Goal: Information Seeking & Learning: Learn about a topic

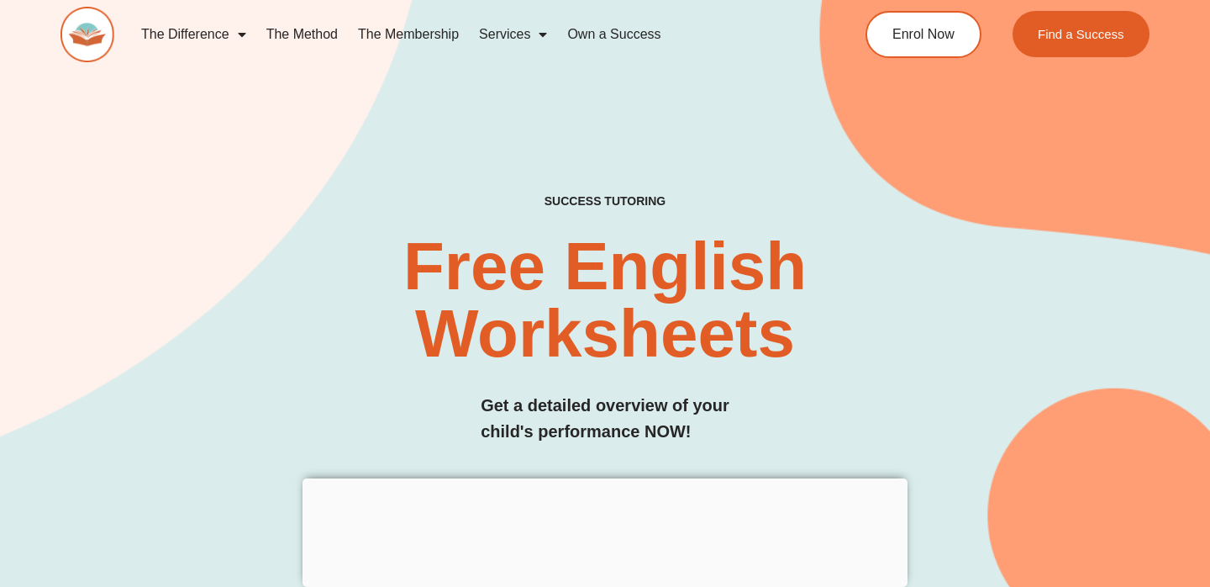
click at [410, 37] on link "The Membership" at bounding box center [408, 34] width 121 height 39
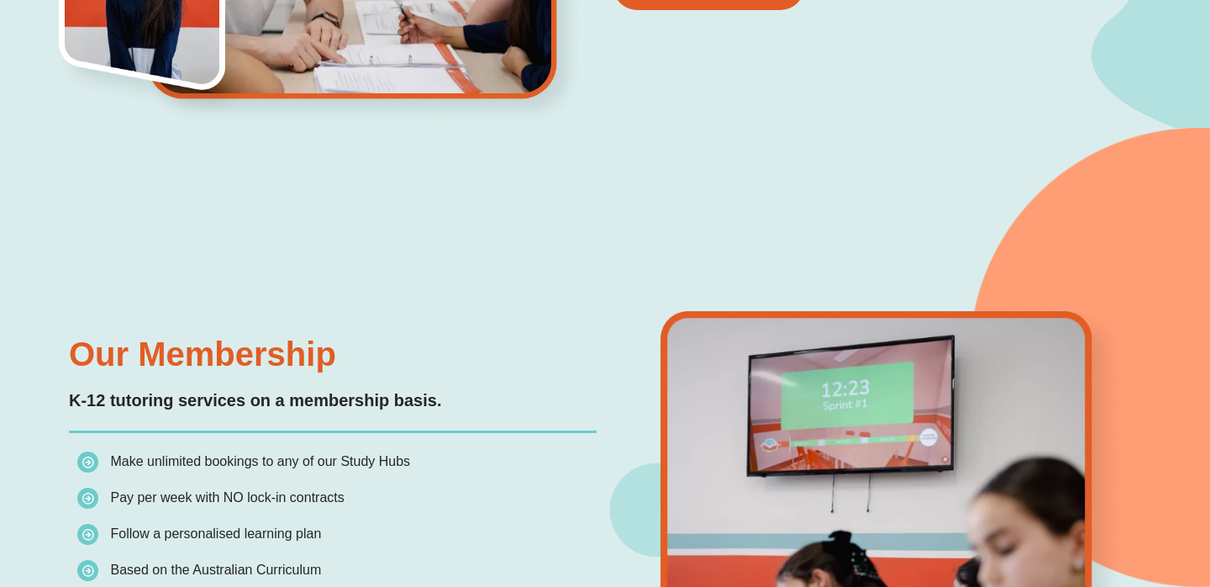
scroll to position [1189, 0]
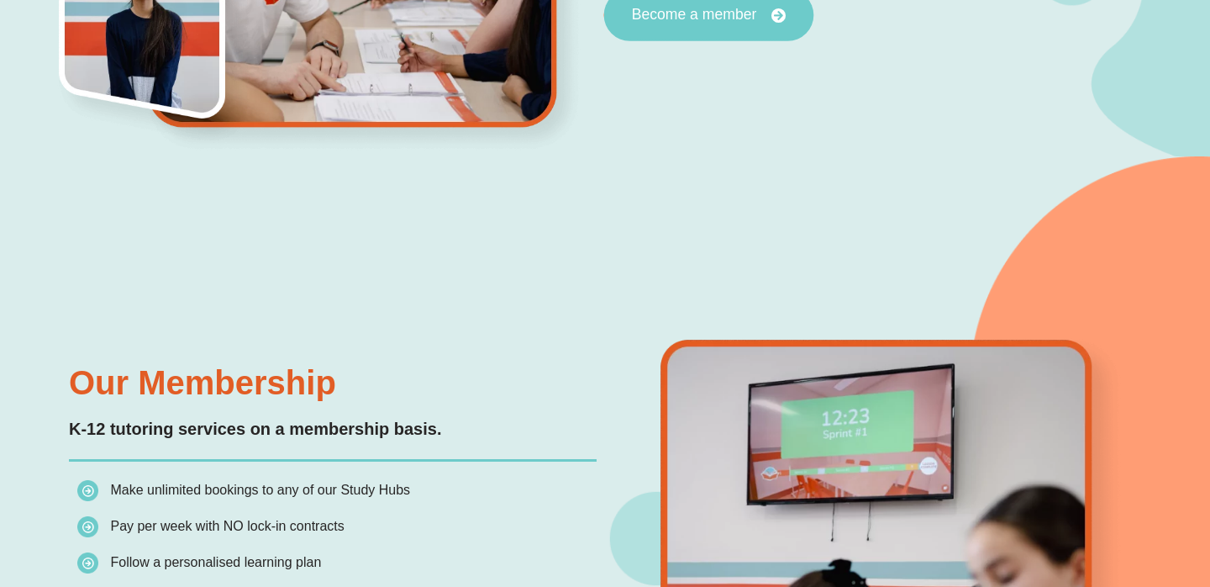
click at [725, 29] on link "Become a member" at bounding box center [709, 15] width 210 height 52
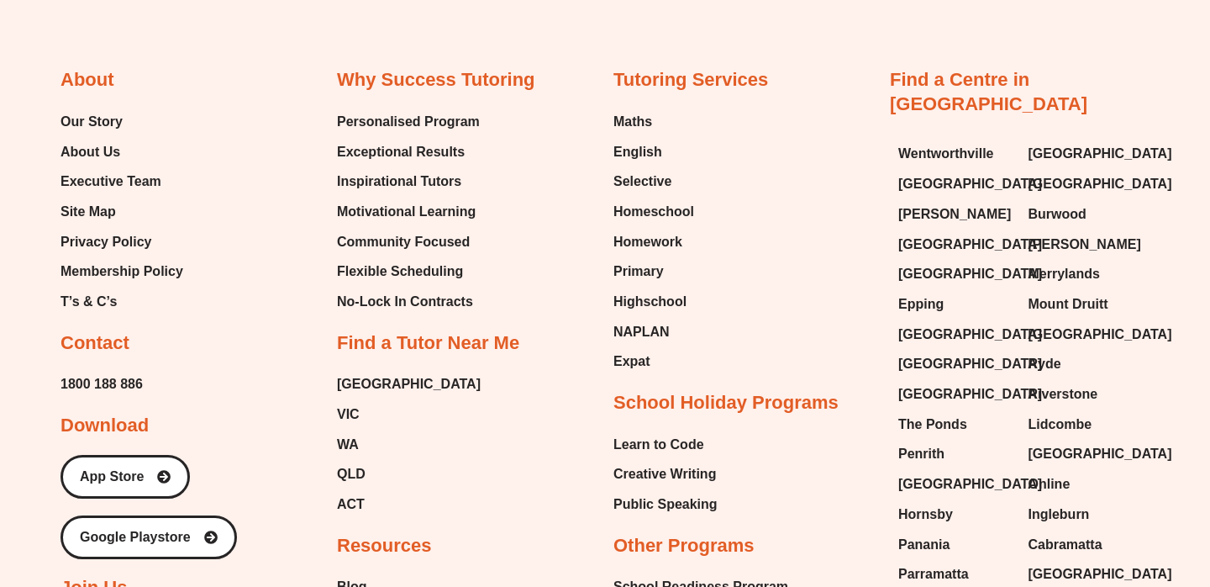
scroll to position [5901, 0]
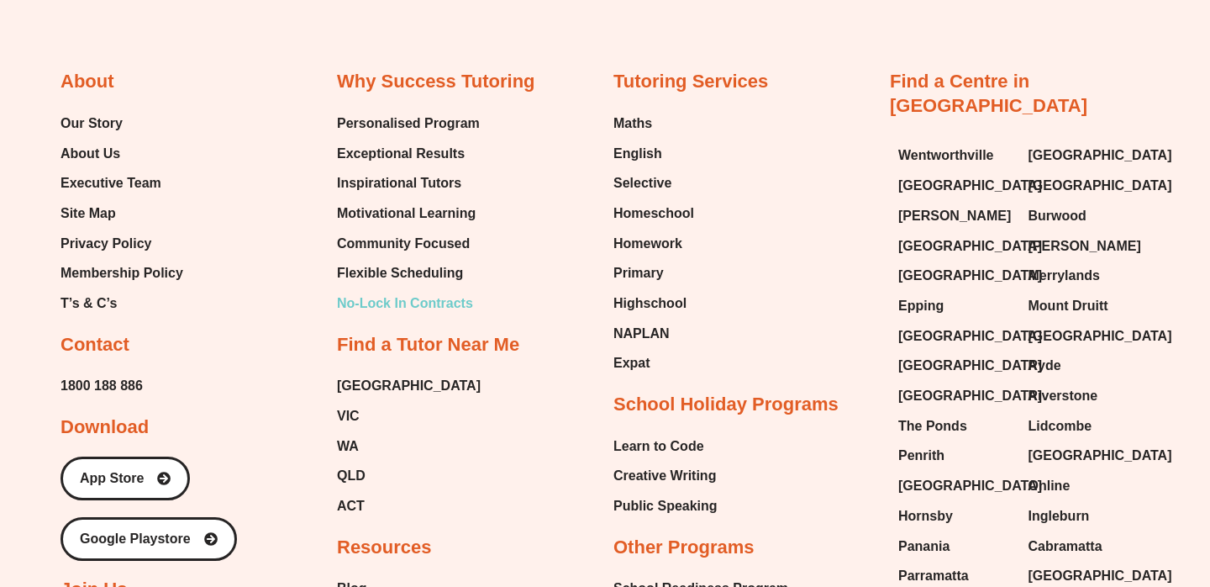
click at [456, 300] on span "No-Lock In Contracts" at bounding box center [405, 303] width 136 height 25
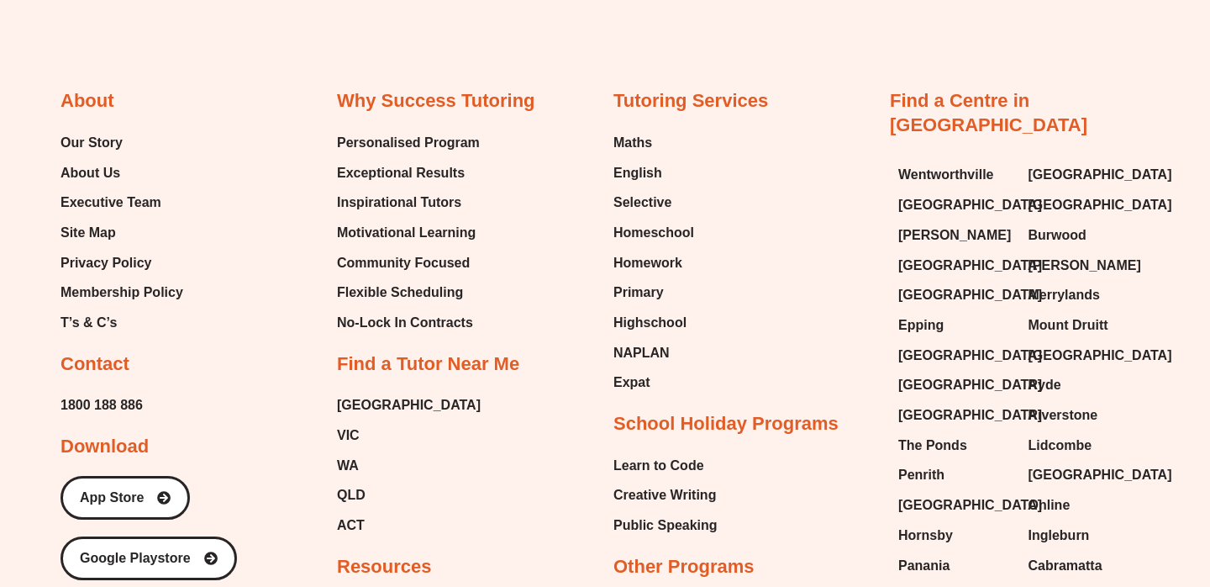
scroll to position [2554, 0]
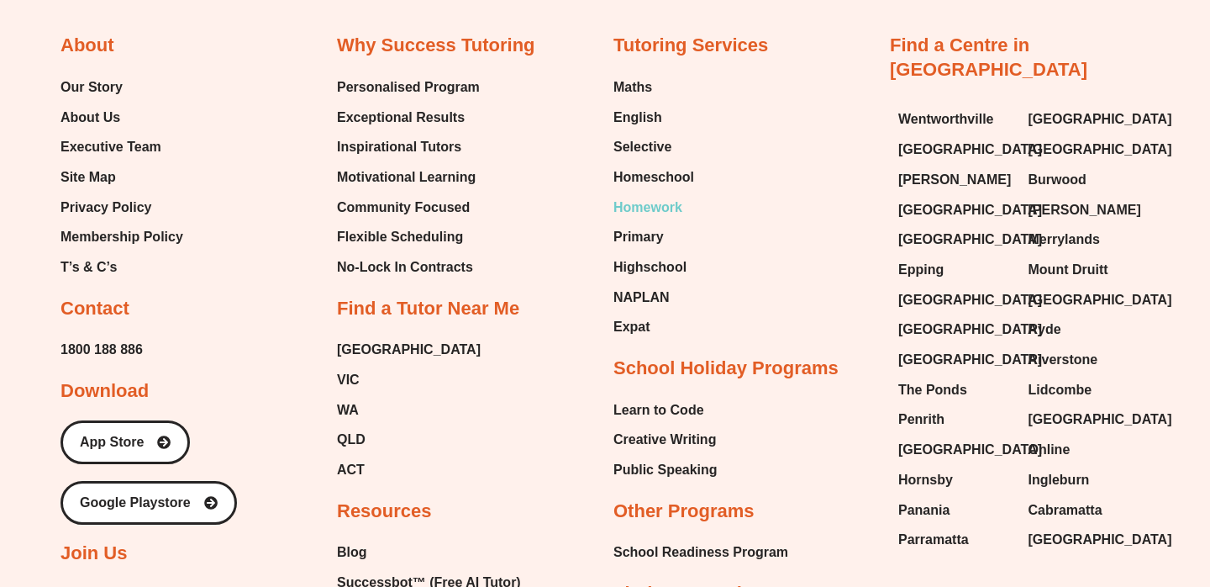
click at [663, 203] on span "Homework" at bounding box center [648, 207] width 69 height 25
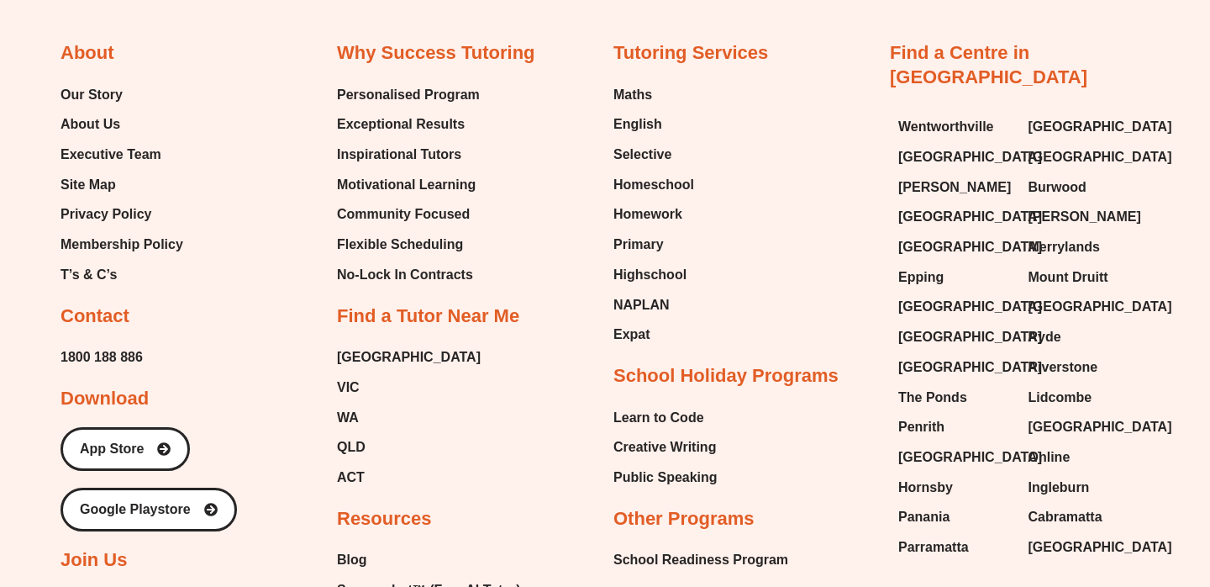
scroll to position [7168, 0]
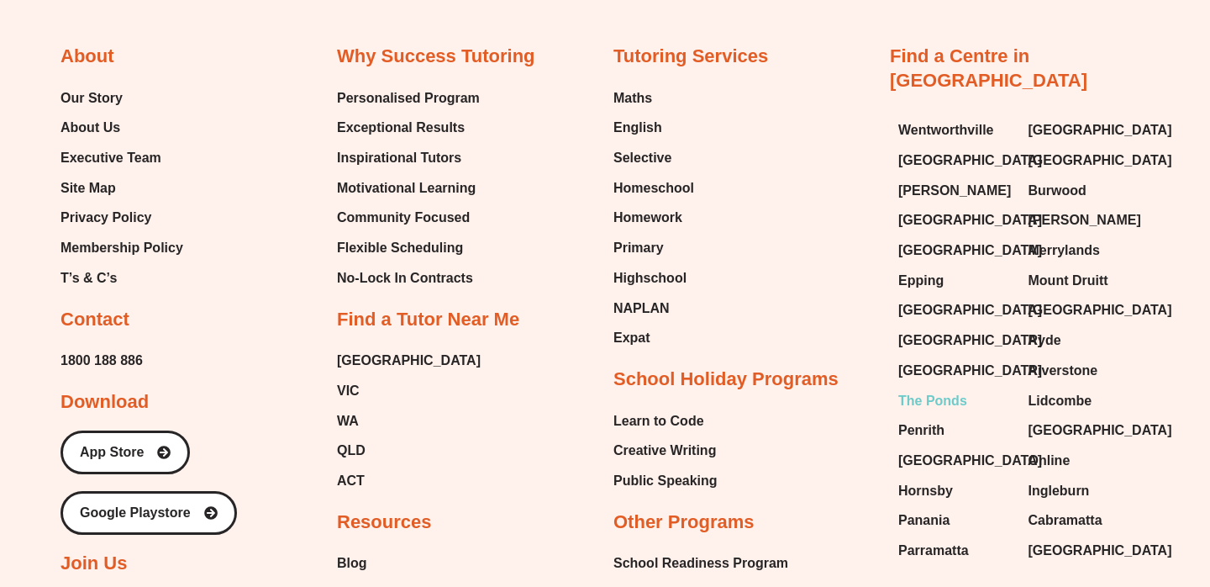
click at [945, 388] on span "The Ponds" at bounding box center [932, 400] width 69 height 25
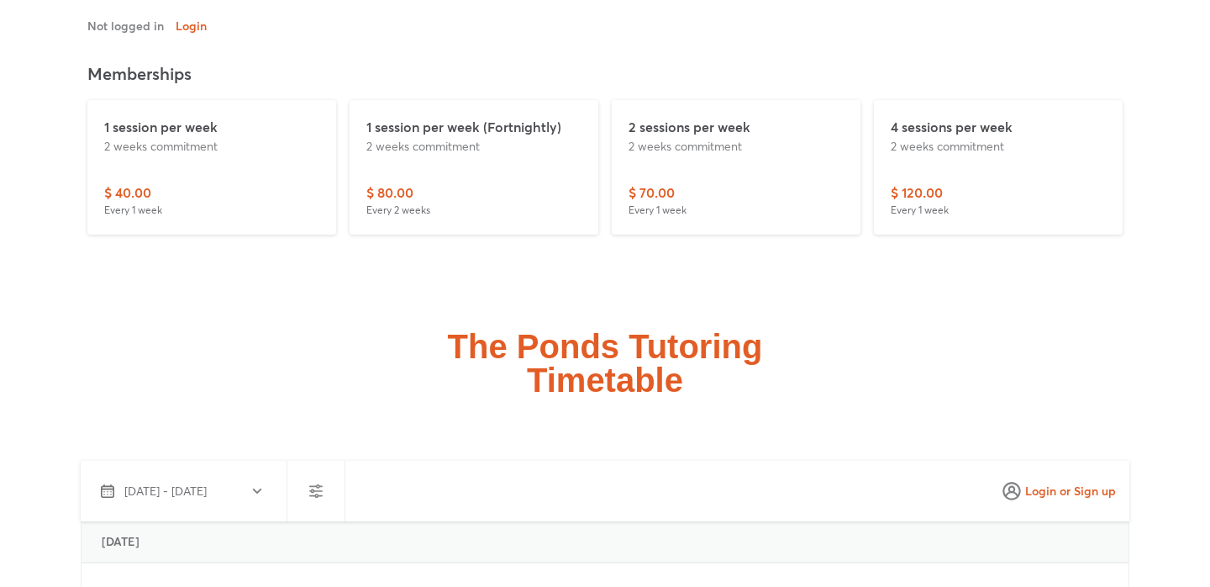
scroll to position [3946, 0]
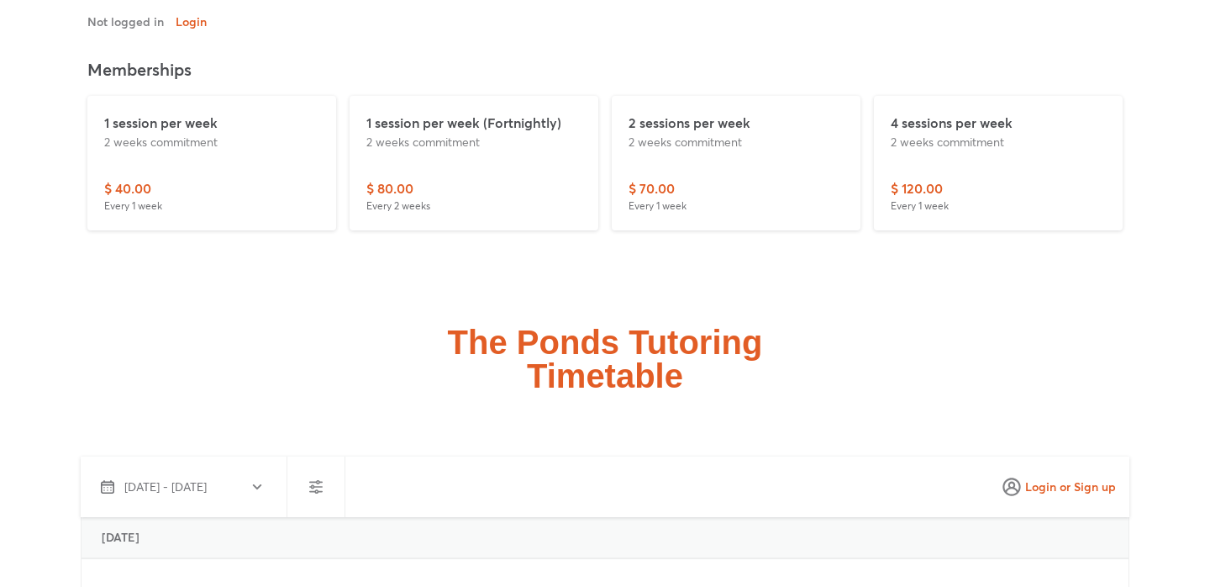
click at [919, 178] on p "$ 120.00" at bounding box center [917, 188] width 52 height 20
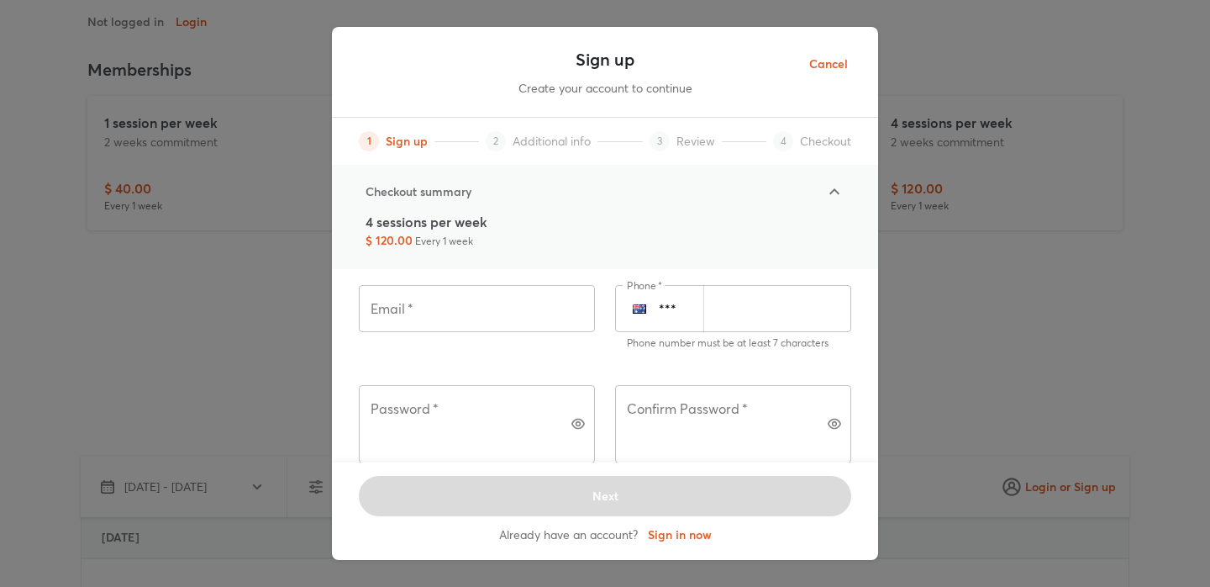
scroll to position [0, 0]
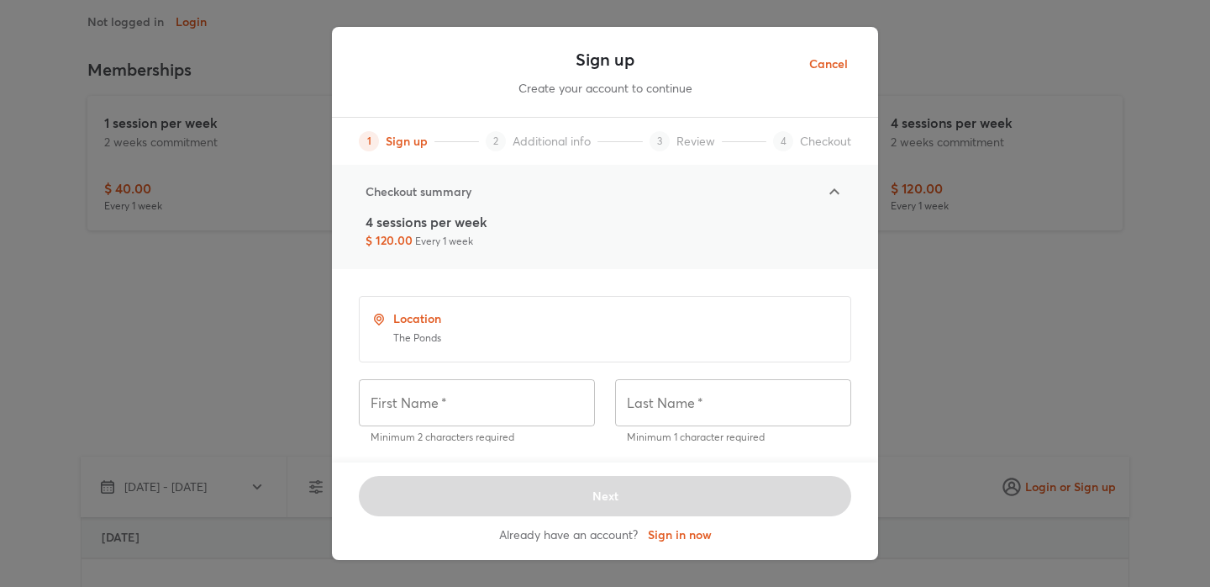
click at [830, 62] on span "Cancel" at bounding box center [828, 64] width 39 height 21
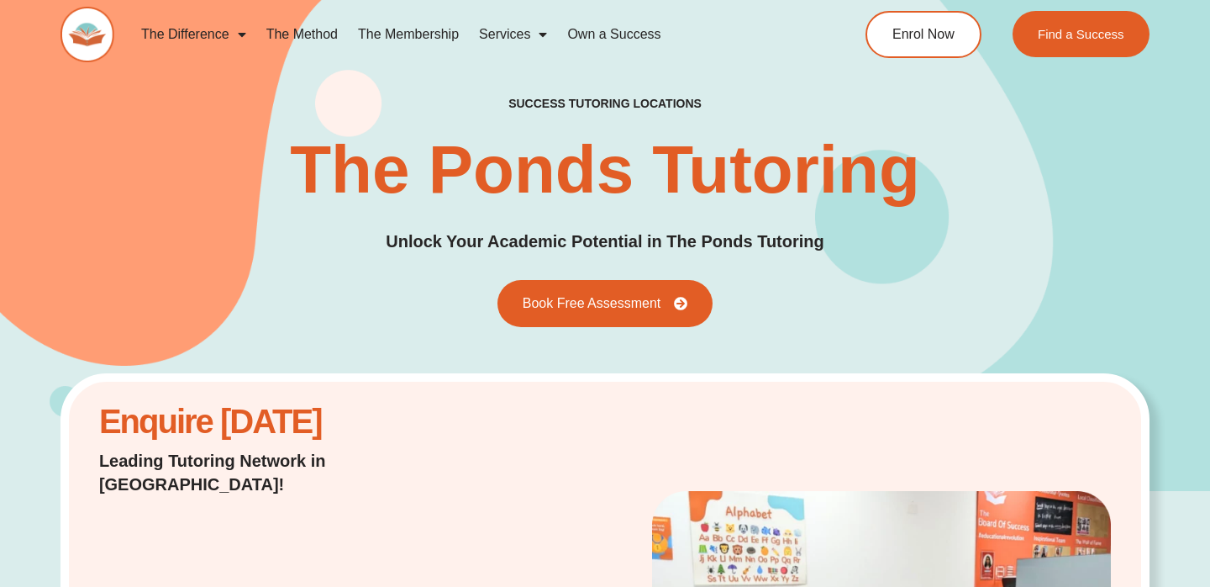
click at [94, 33] on img at bounding box center [88, 34] width 54 height 55
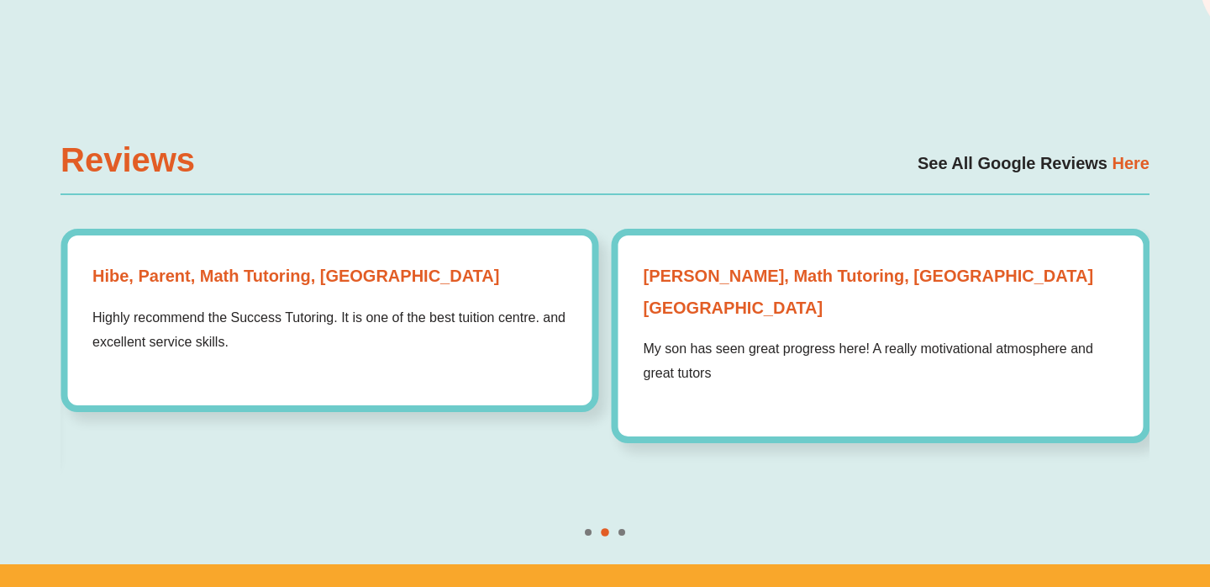
scroll to position [5121, 0]
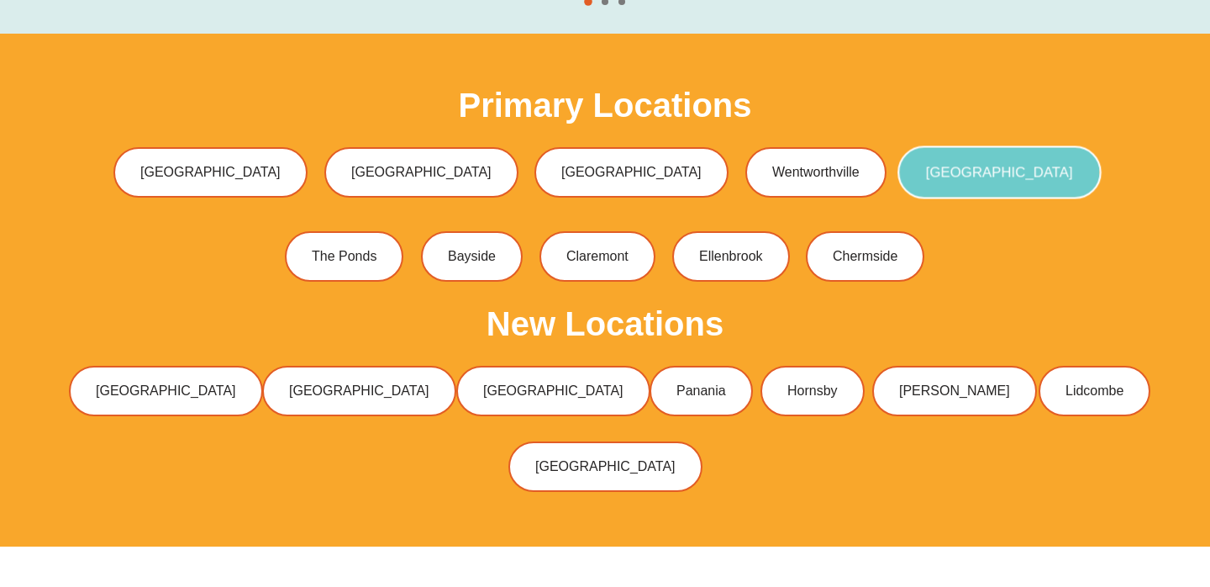
click at [926, 166] on span "[GEOGRAPHIC_DATA]" at bounding box center [999, 173] width 147 height 14
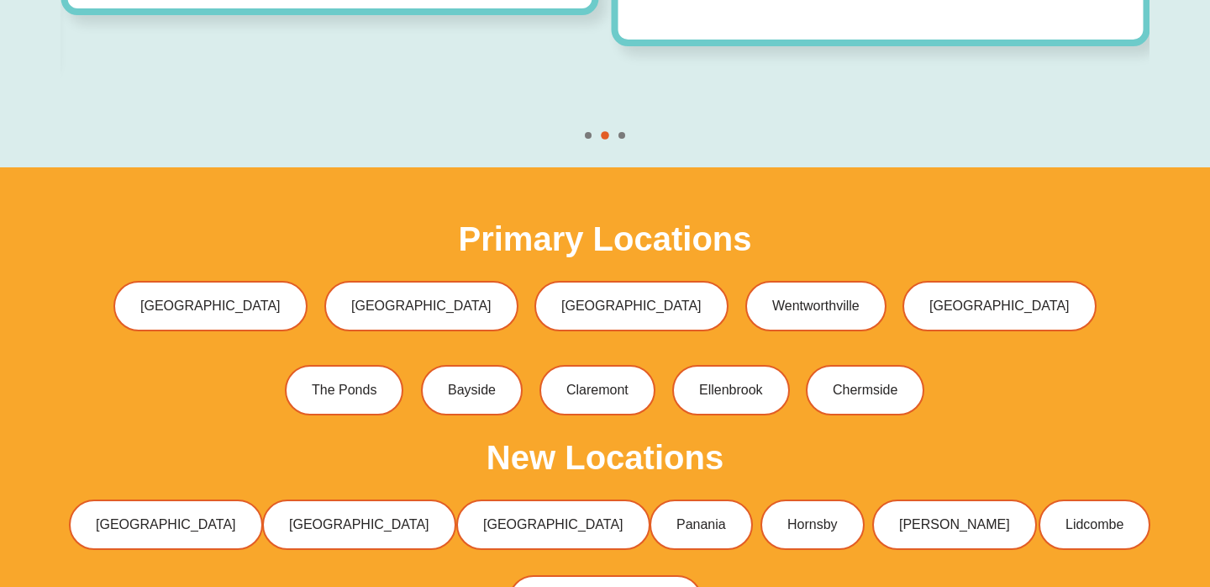
scroll to position [4987, 0]
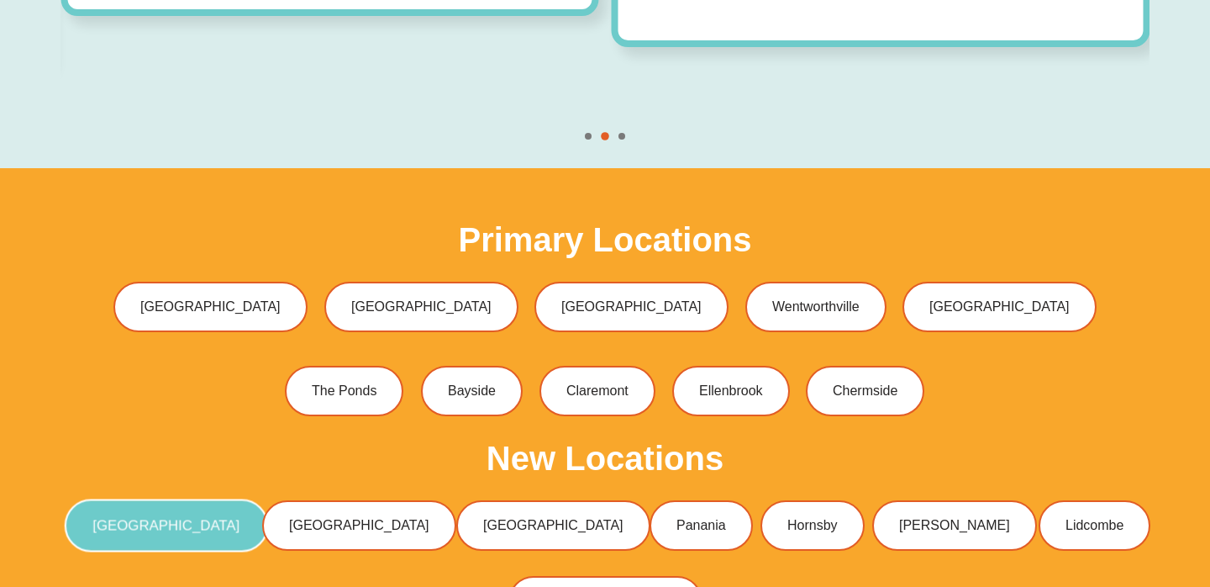
click at [240, 519] on span "[GEOGRAPHIC_DATA]" at bounding box center [165, 526] width 147 height 14
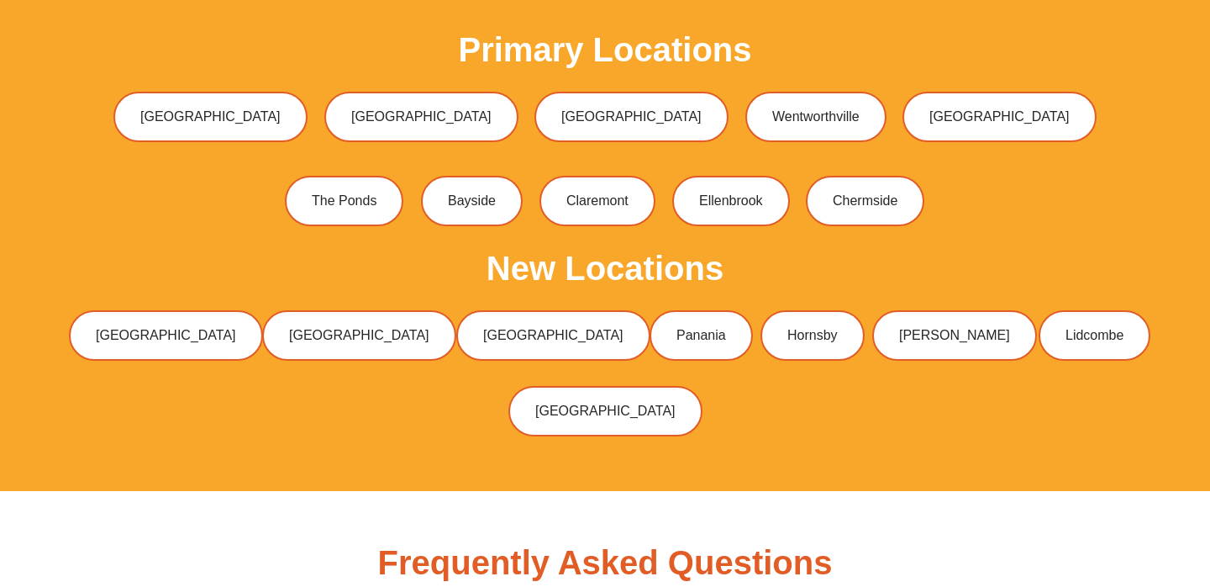
scroll to position [5171, 0]
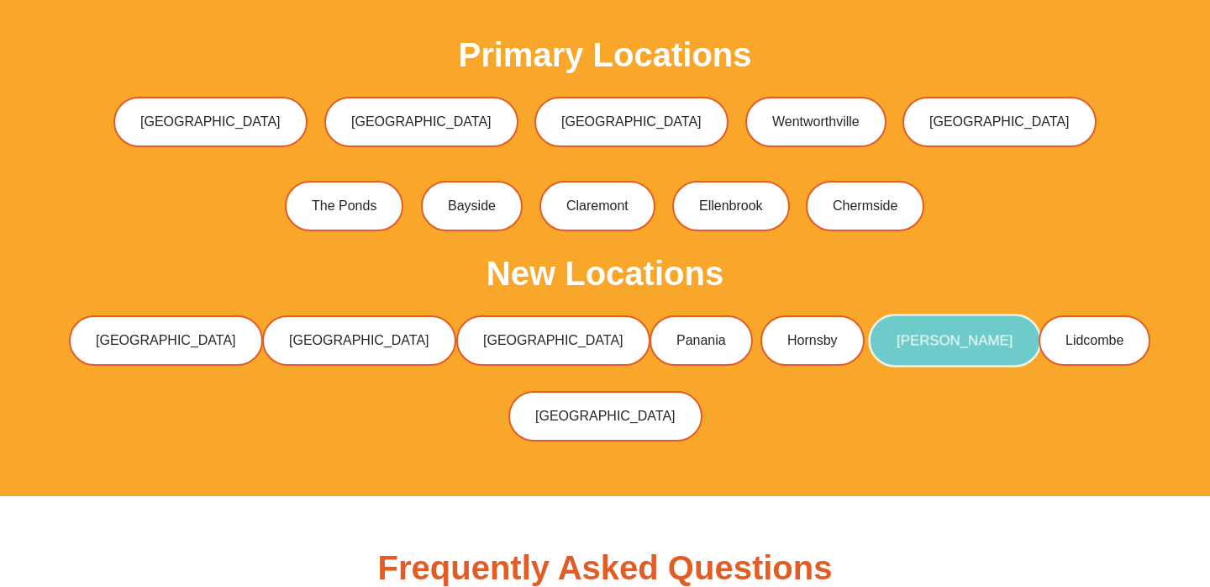
click at [868, 314] on link "[PERSON_NAME]" at bounding box center [954, 340] width 172 height 53
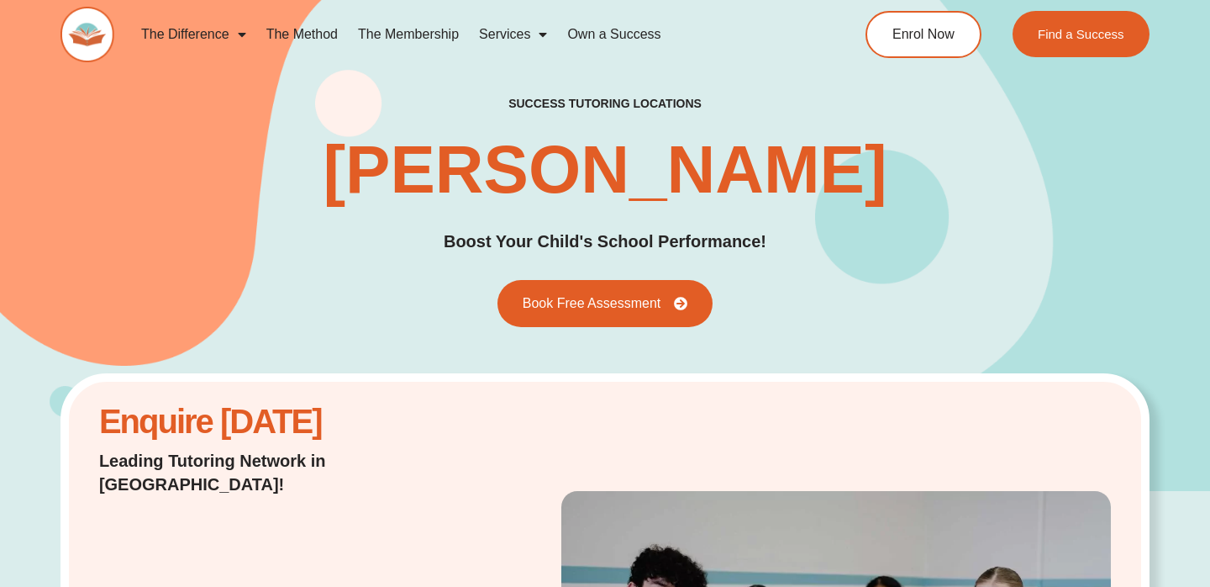
click at [87, 35] on img at bounding box center [88, 34] width 54 height 55
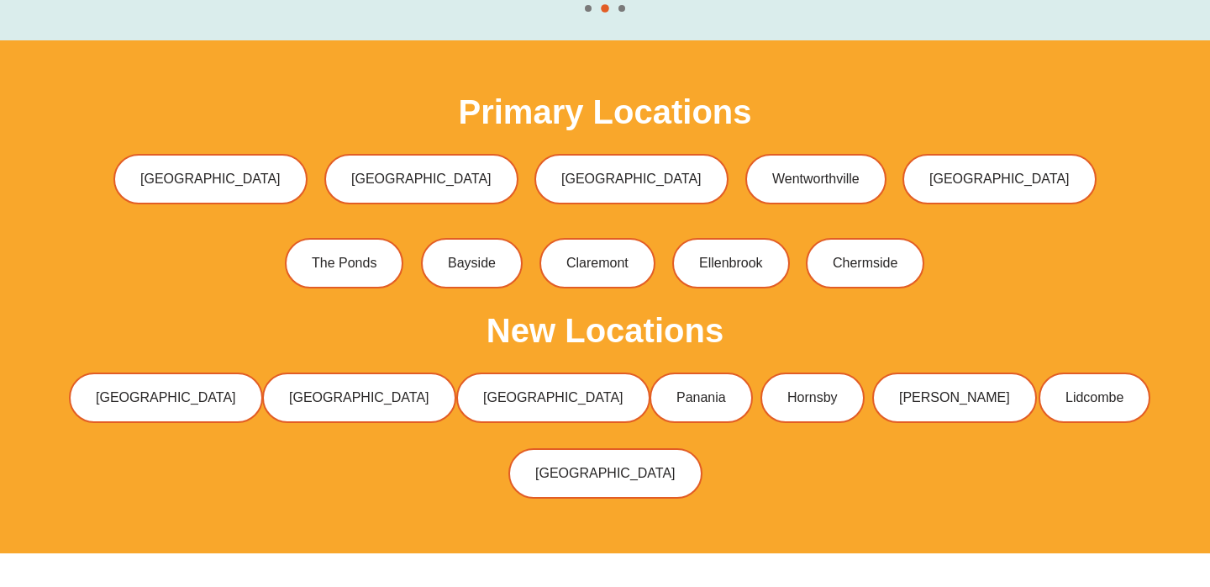
scroll to position [5185, 0]
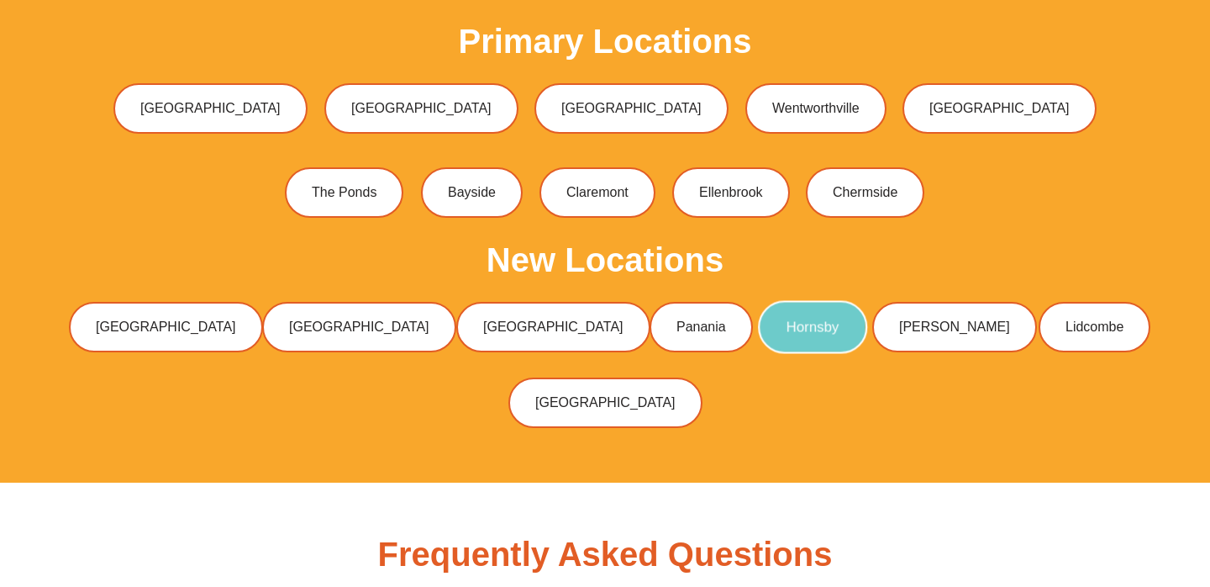
click at [787, 320] on span "Hornsby" at bounding box center [813, 327] width 53 height 14
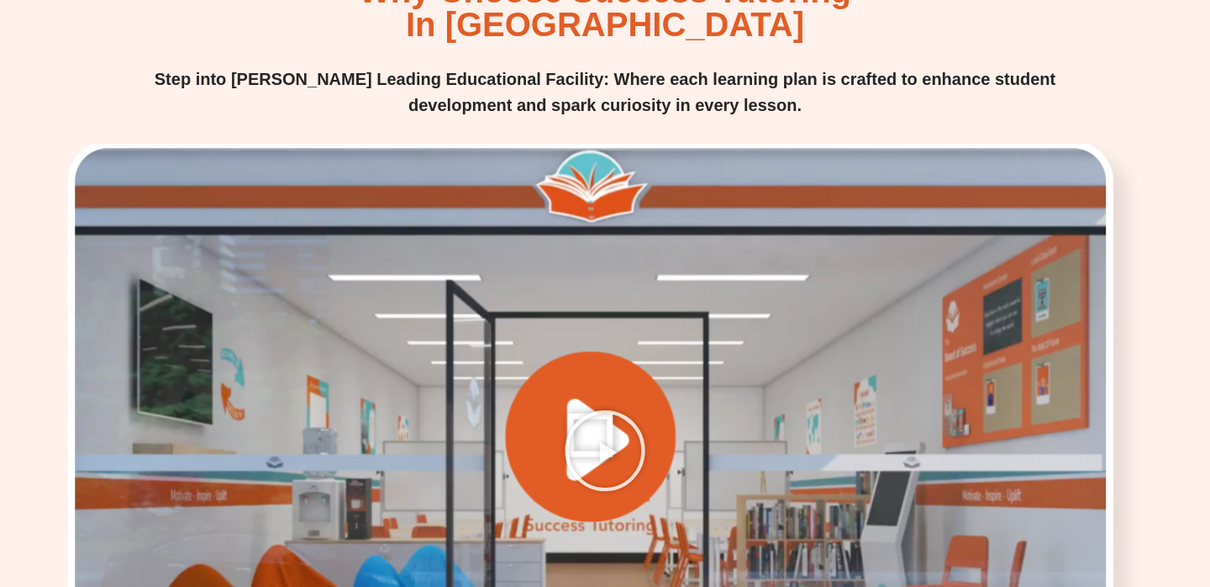
scroll to position [2207, 0]
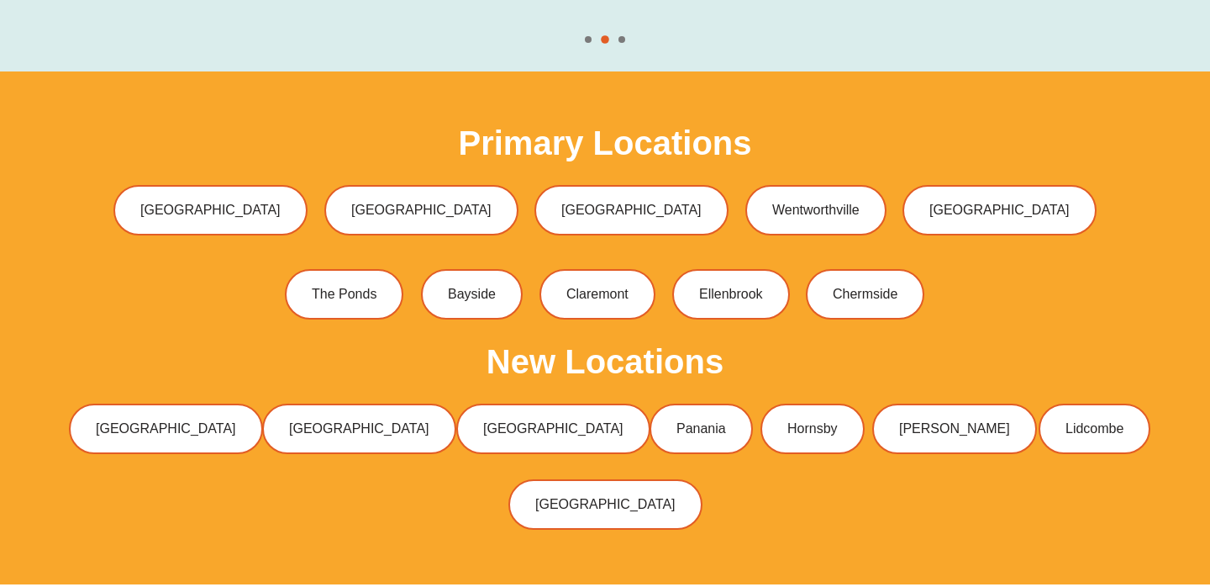
scroll to position [5089, 0]
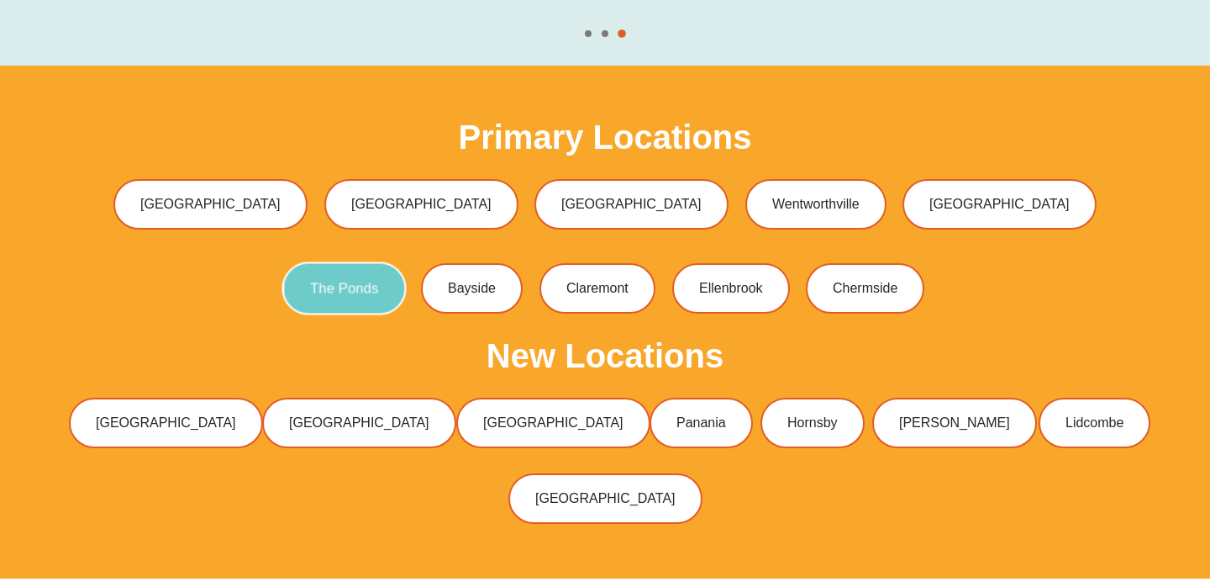
click at [349, 282] on span "The Ponds" at bounding box center [345, 289] width 68 height 14
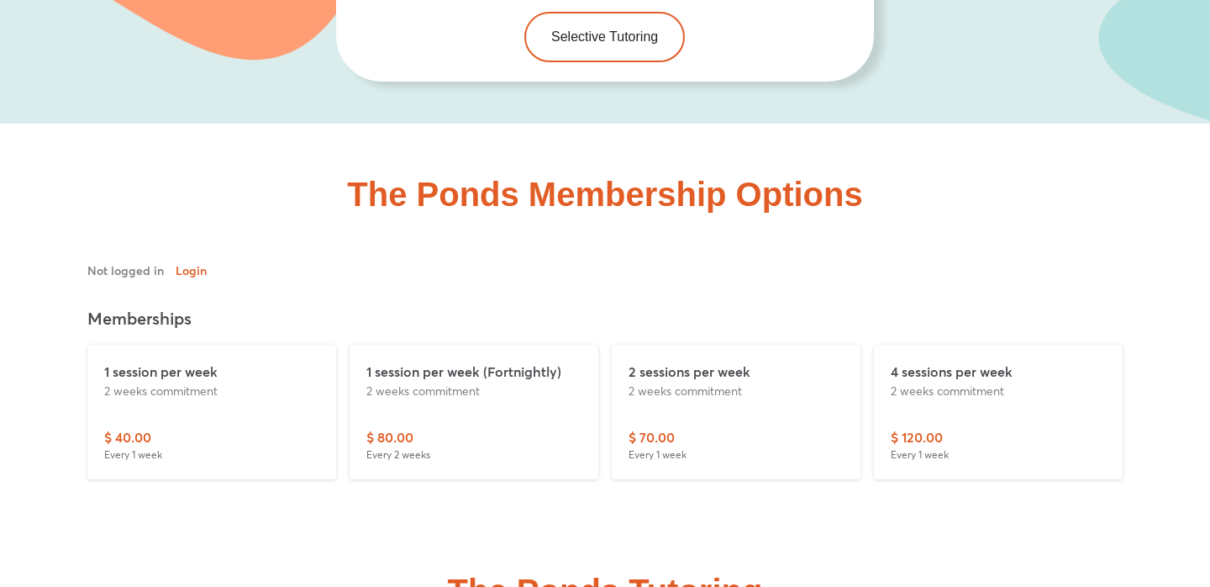
scroll to position [3717, 0]
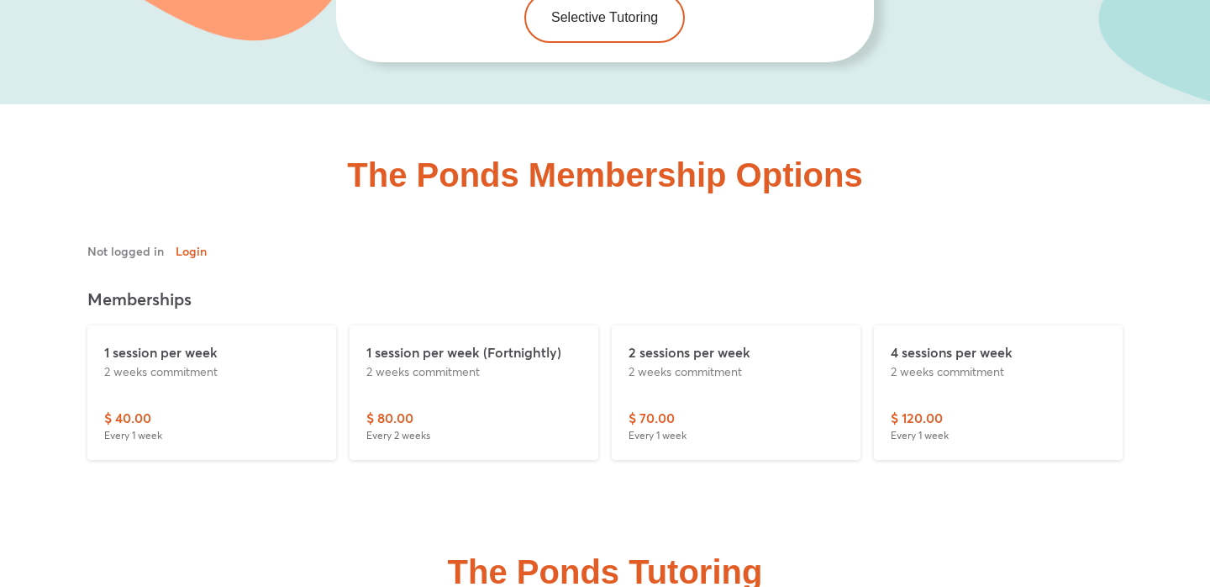
click at [916, 408] on p "$ 120.00" at bounding box center [917, 418] width 52 height 20
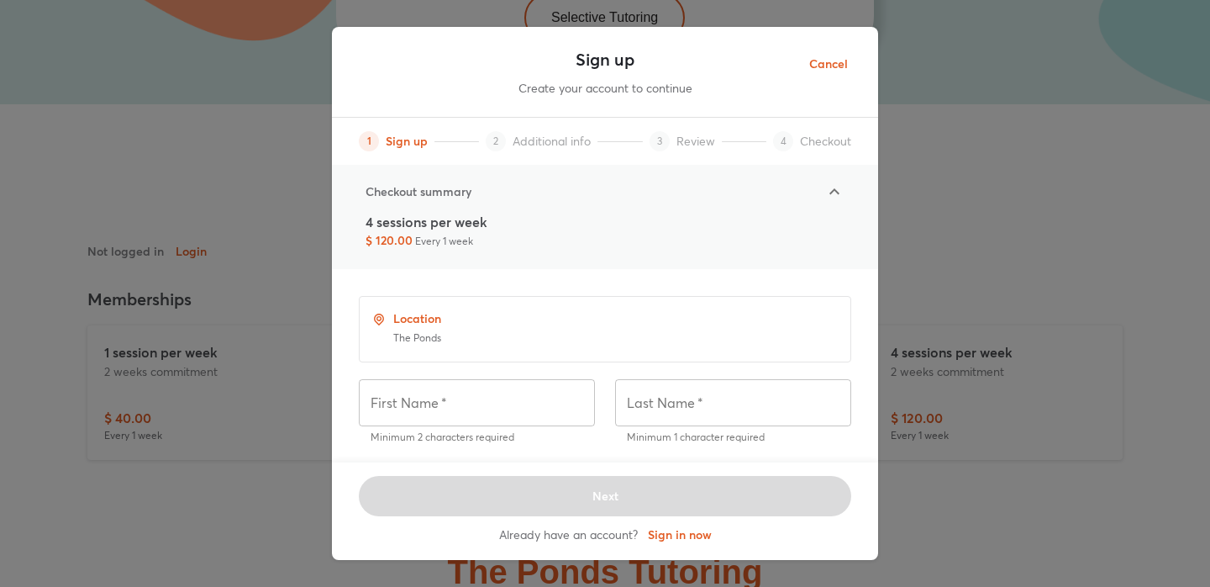
click at [825, 67] on span "Cancel" at bounding box center [828, 64] width 39 height 21
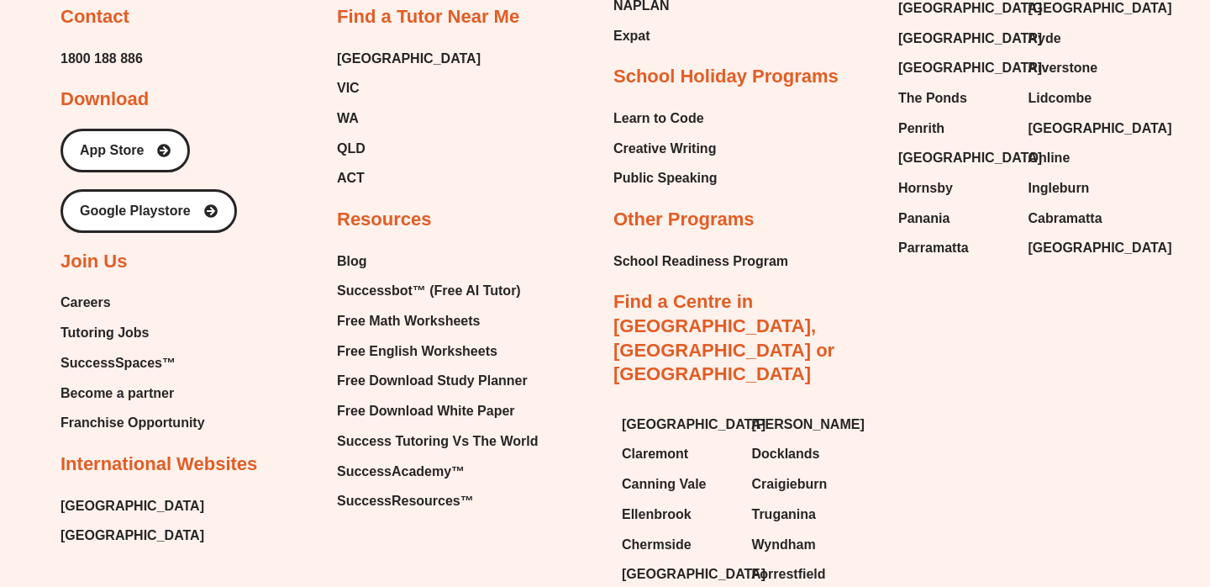
scroll to position [9718, 0]
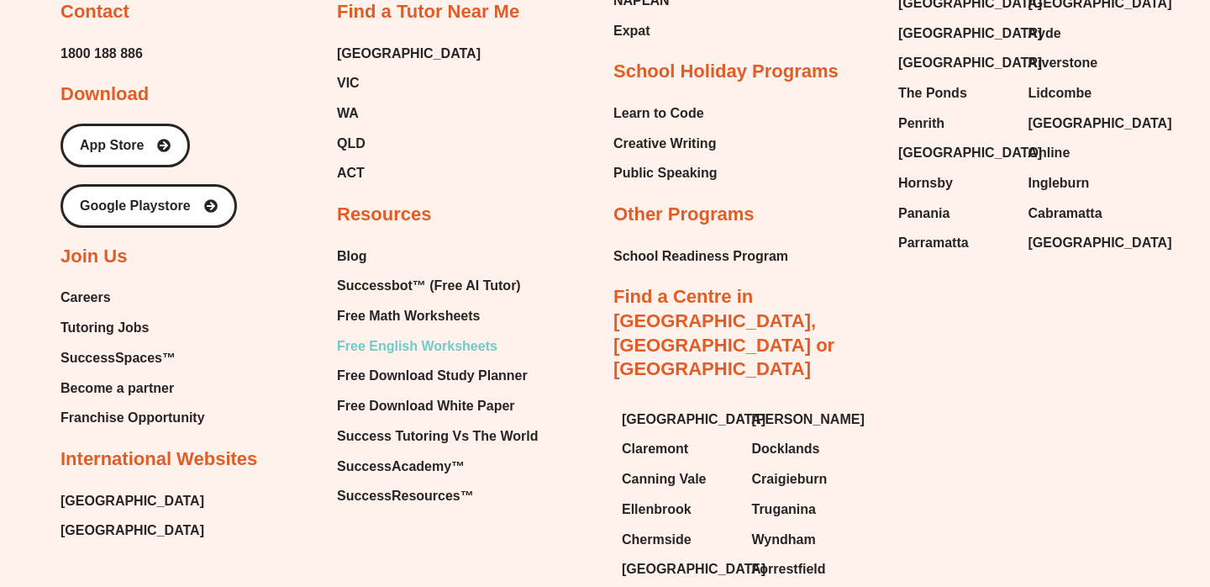
click at [414, 343] on span "Free English Worksheets" at bounding box center [417, 346] width 161 height 25
